Goal: Navigation & Orientation: Find specific page/section

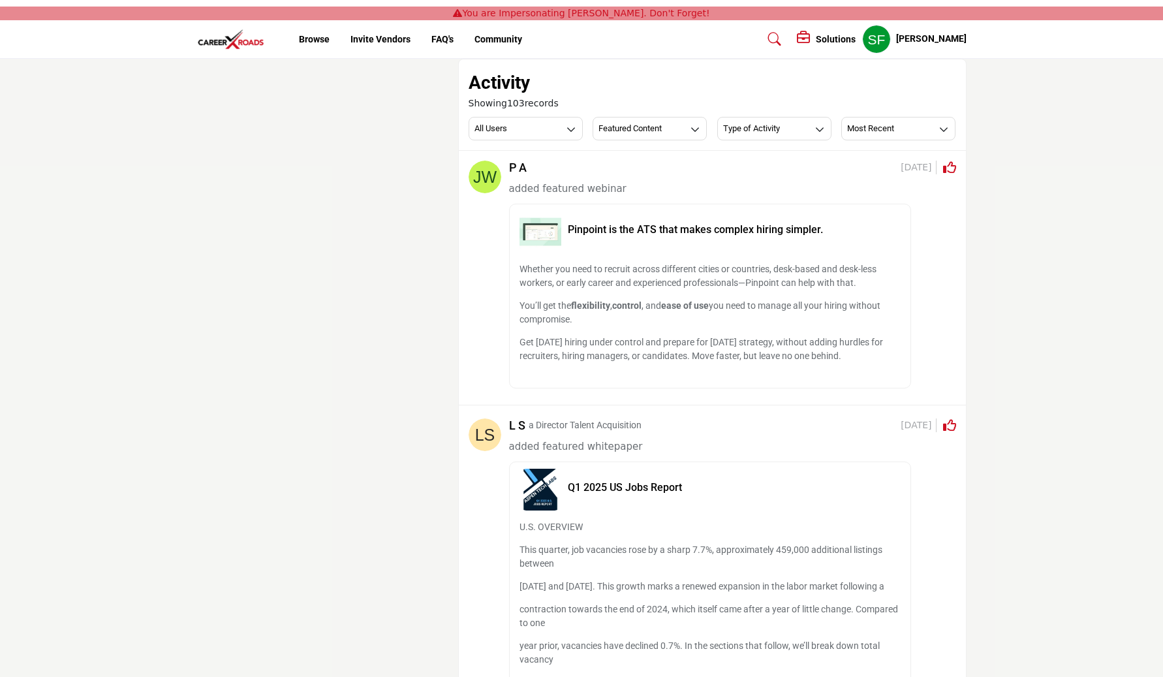
scroll to position [3, 0]
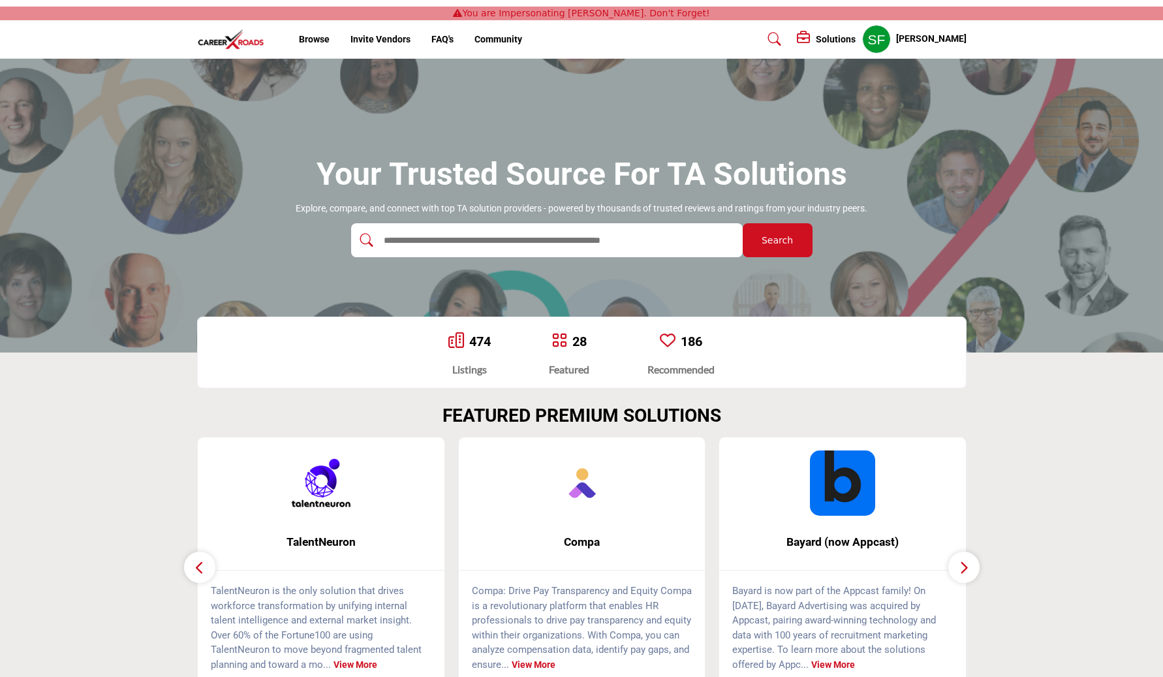
click at [483, 46] on li "Community" at bounding box center [498, 40] width 48 height 14
click at [487, 40] on link "Community" at bounding box center [498, 39] width 48 height 10
